Goal: Transaction & Acquisition: Purchase product/service

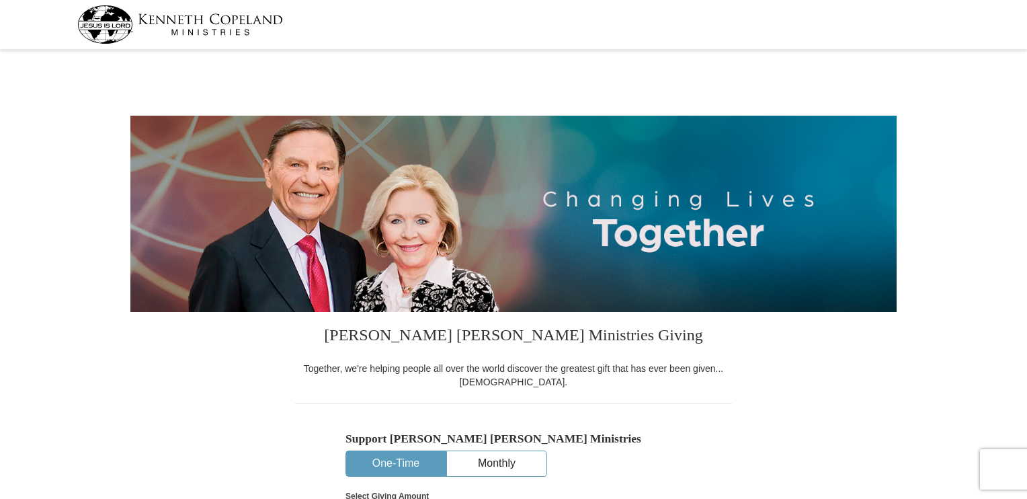
select select "MO"
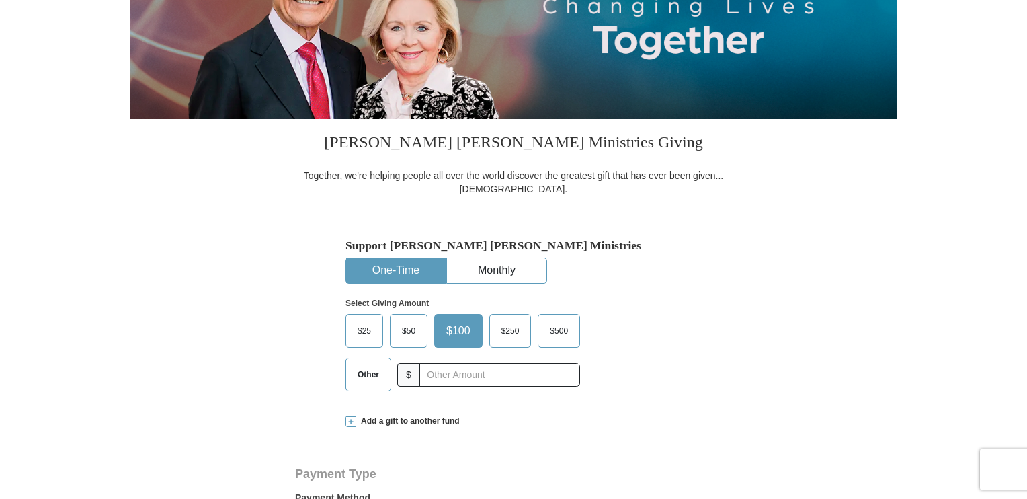
scroll to position [202, 0]
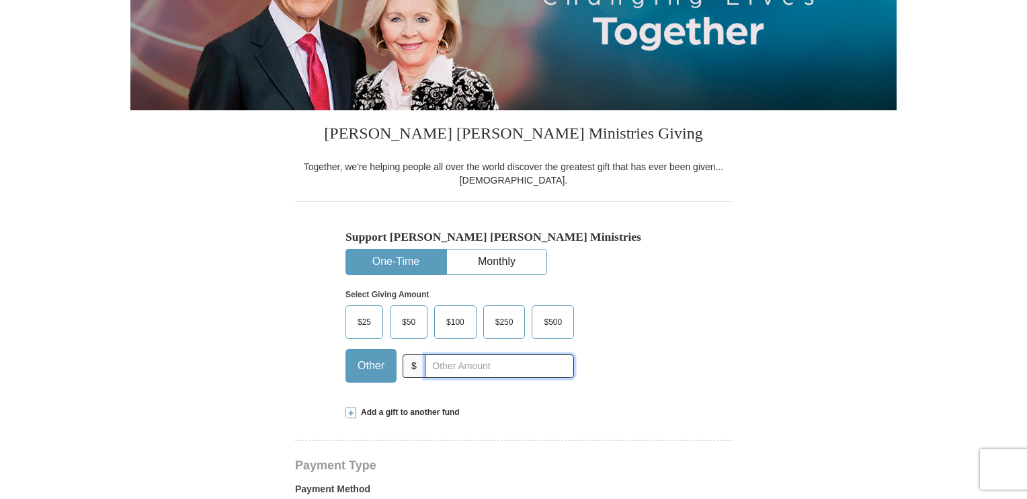
click at [492, 366] on input "text" at bounding box center [499, 366] width 149 height 24
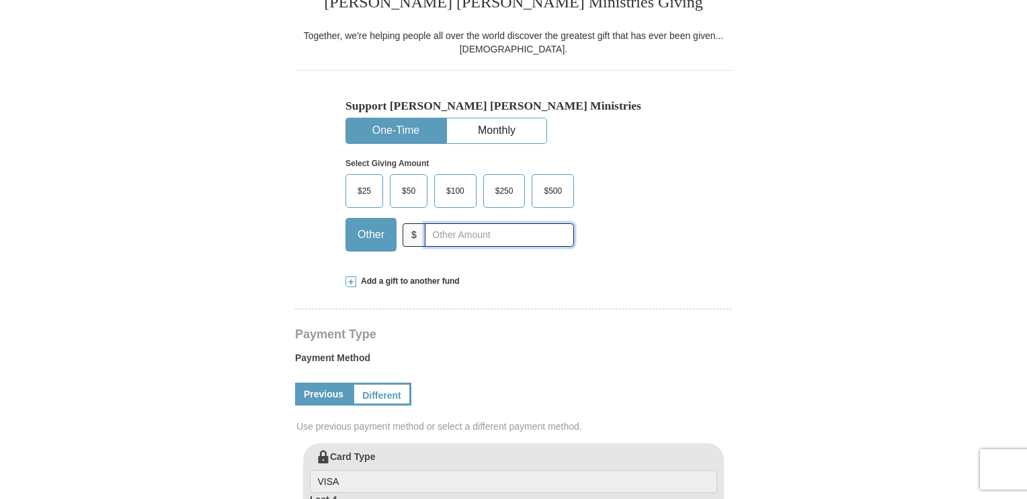
scroll to position [336, 0]
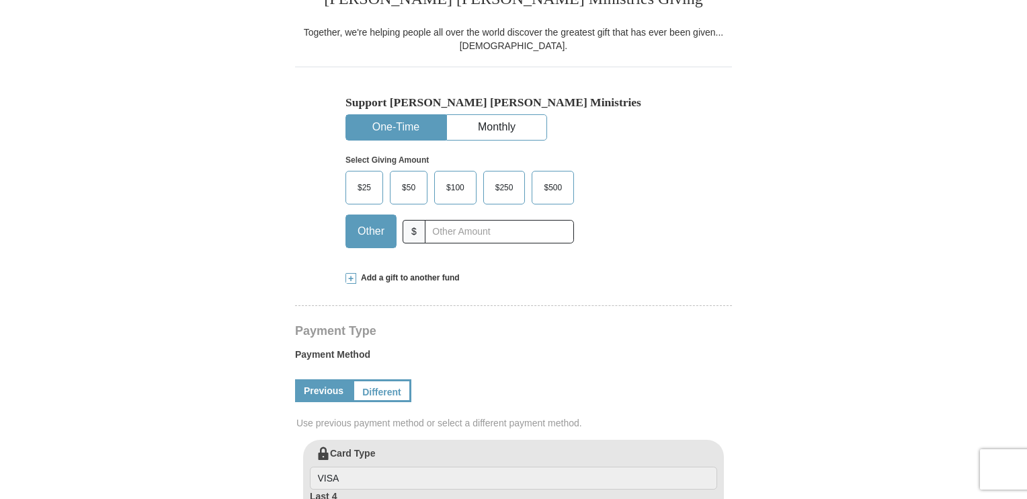
click at [384, 279] on span "Add a gift to another fund" at bounding box center [408, 277] width 104 height 11
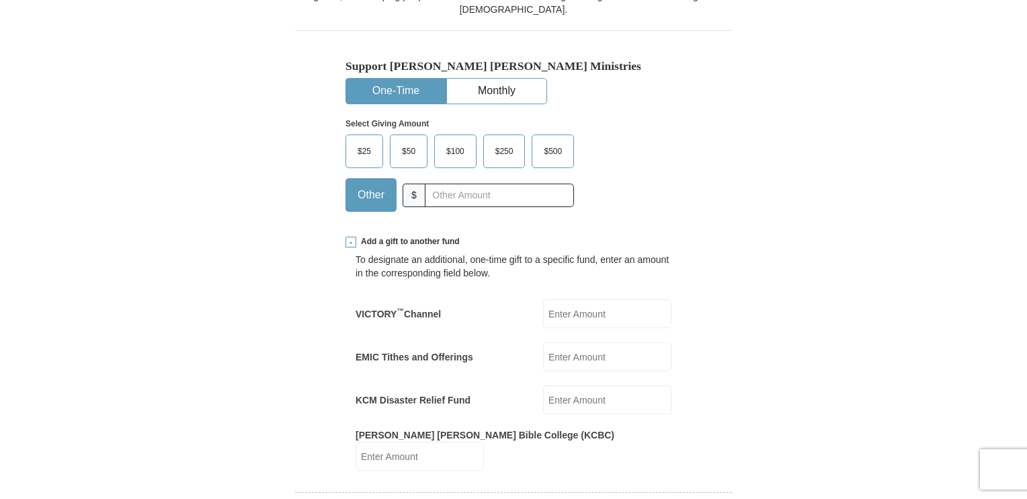
scroll to position [403, 0]
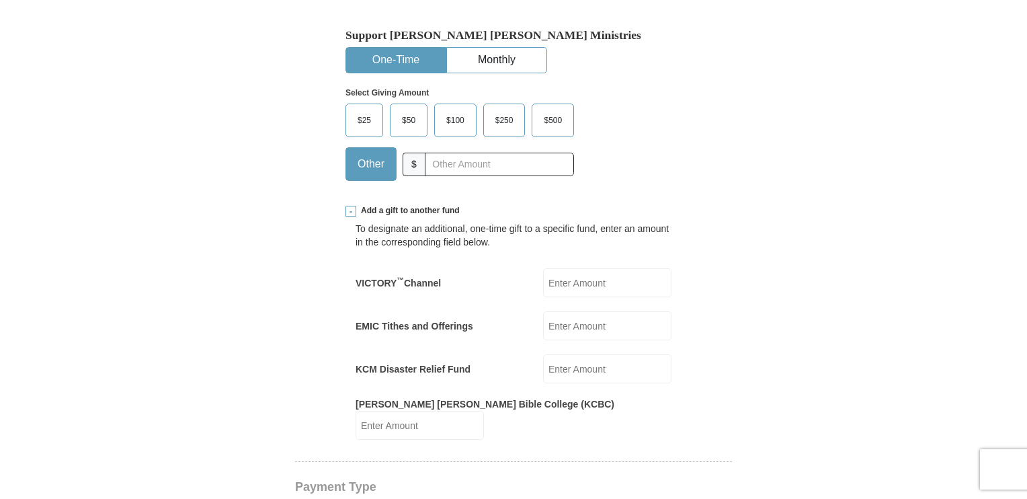
click at [594, 284] on input "VICTORY ™ Channel" at bounding box center [607, 282] width 128 height 29
type input "83"
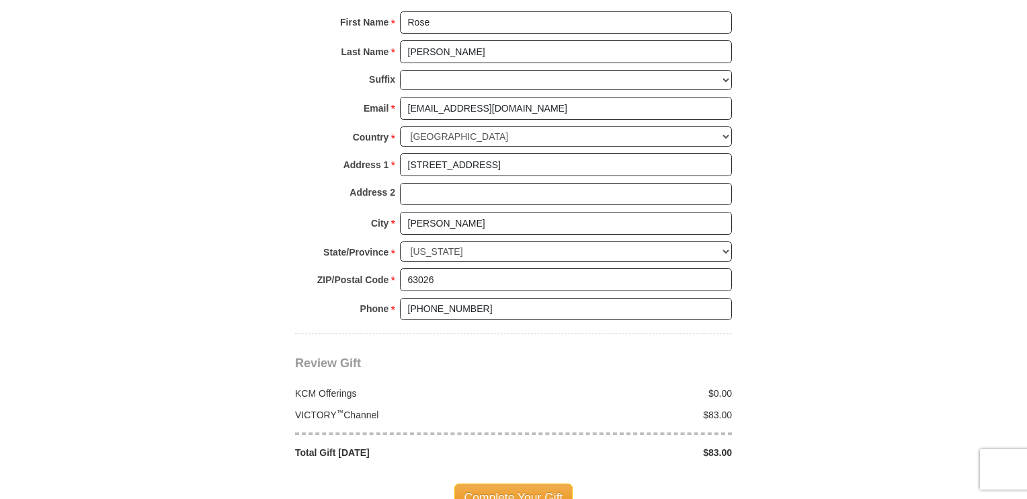
scroll to position [1210, 0]
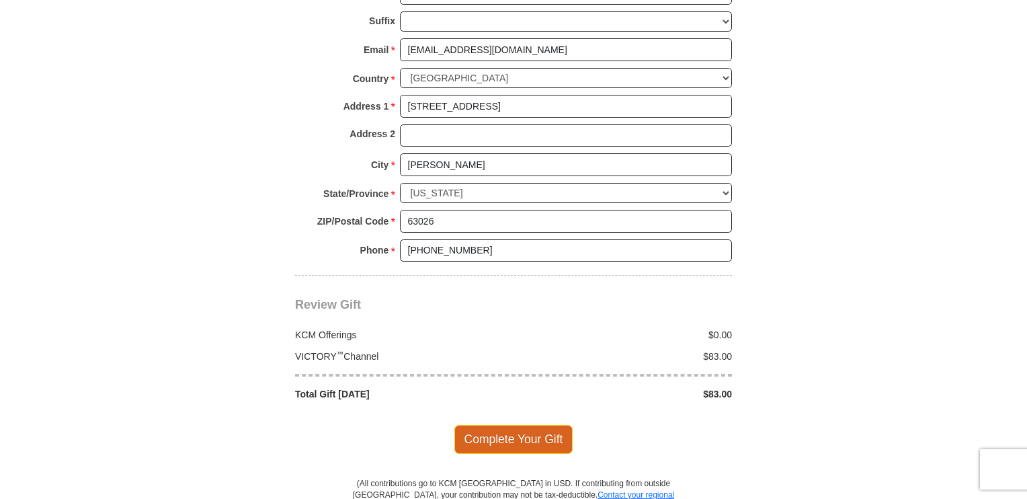
click at [553, 425] on span "Complete Your Gift" at bounding box center [513, 439] width 119 height 28
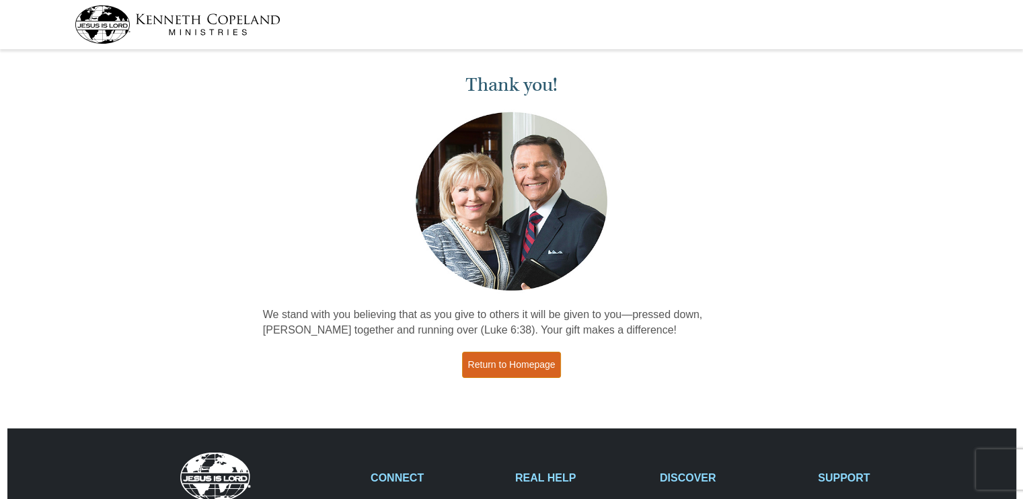
click at [516, 361] on link "Return to Homepage" at bounding box center [512, 365] width 100 height 26
